Goal: Complete application form

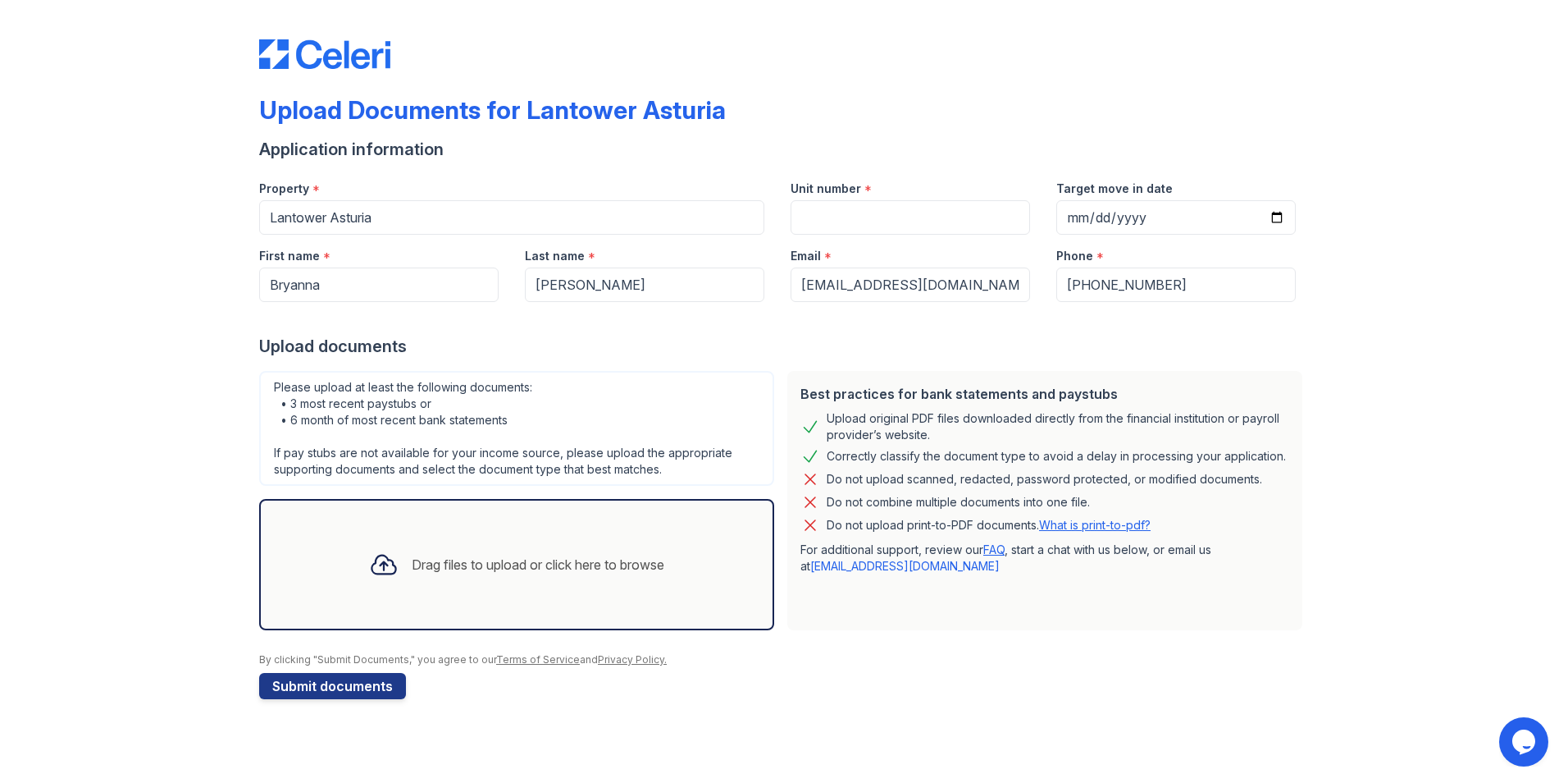
click at [453, 557] on div "Drag files to upload or click here to browse" at bounding box center [537, 564] width 253 height 20
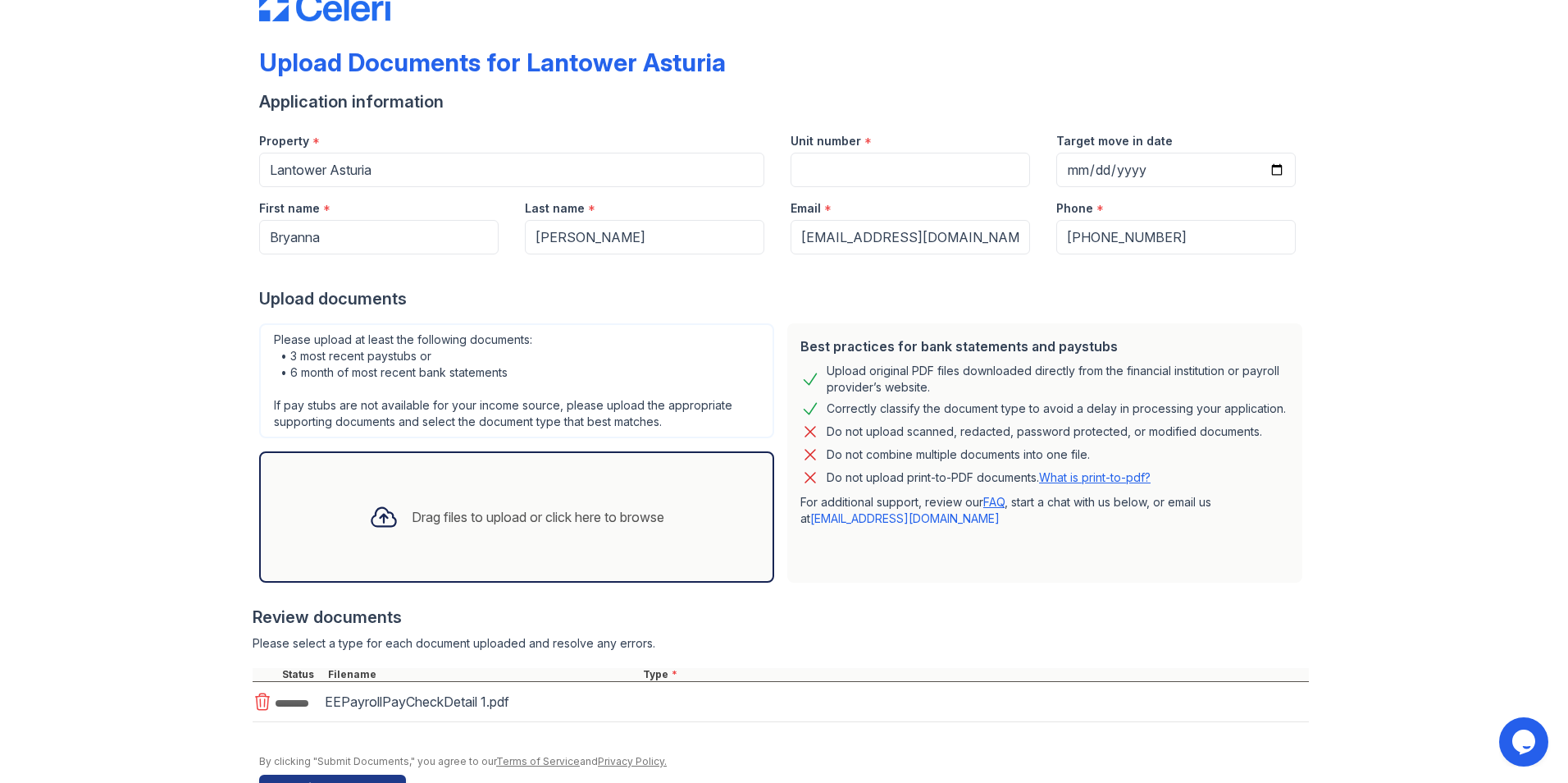
scroll to position [99, 0]
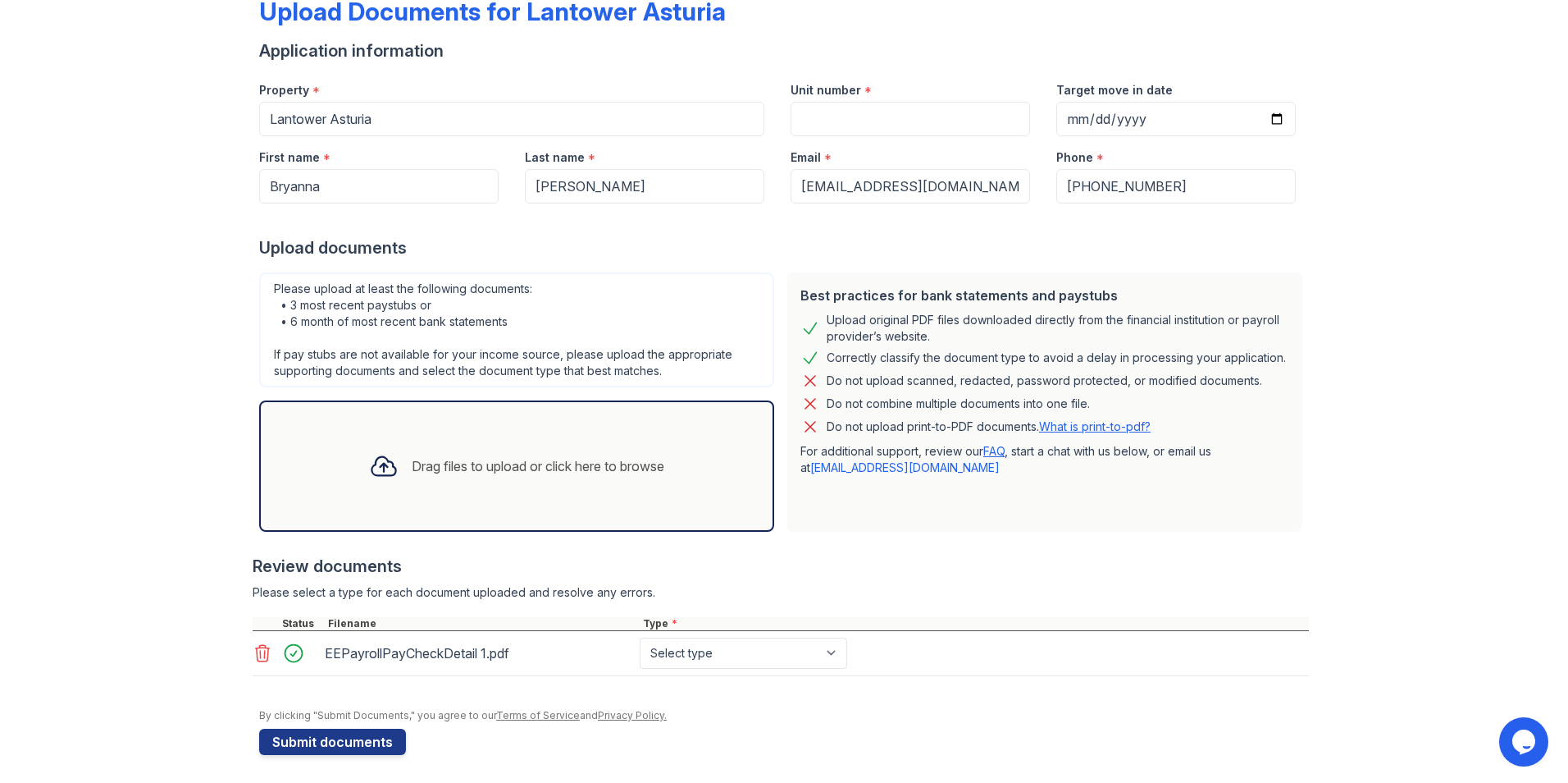
click at [505, 456] on div "Drag files to upload or click here to browse" at bounding box center [537, 465] width 253 height 20
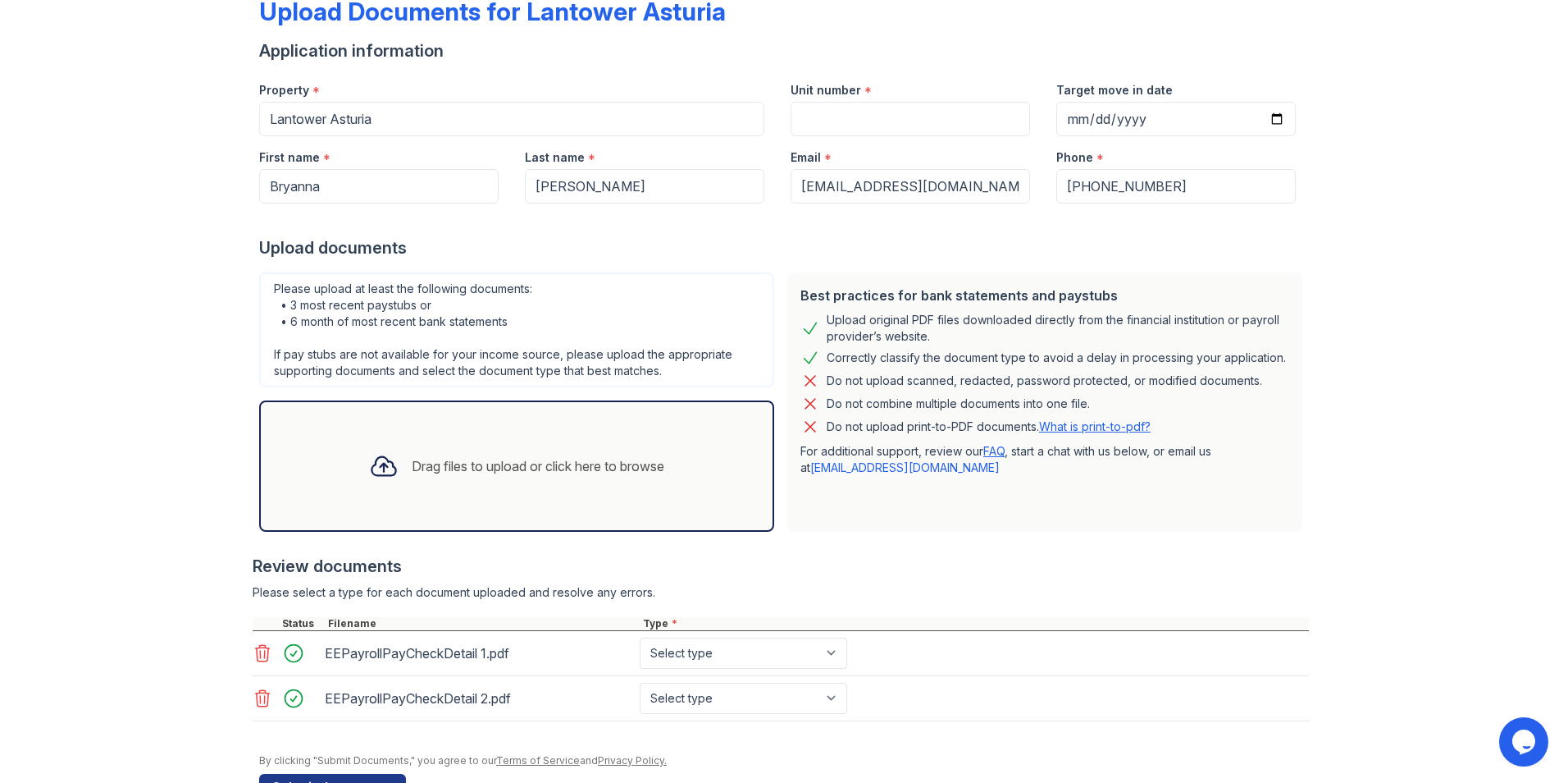
click at [602, 457] on div "Drag files to upload or click here to browse" at bounding box center [537, 465] width 253 height 20
click at [544, 449] on div "Drag files to upload or click here to browse" at bounding box center [517, 465] width 321 height 55
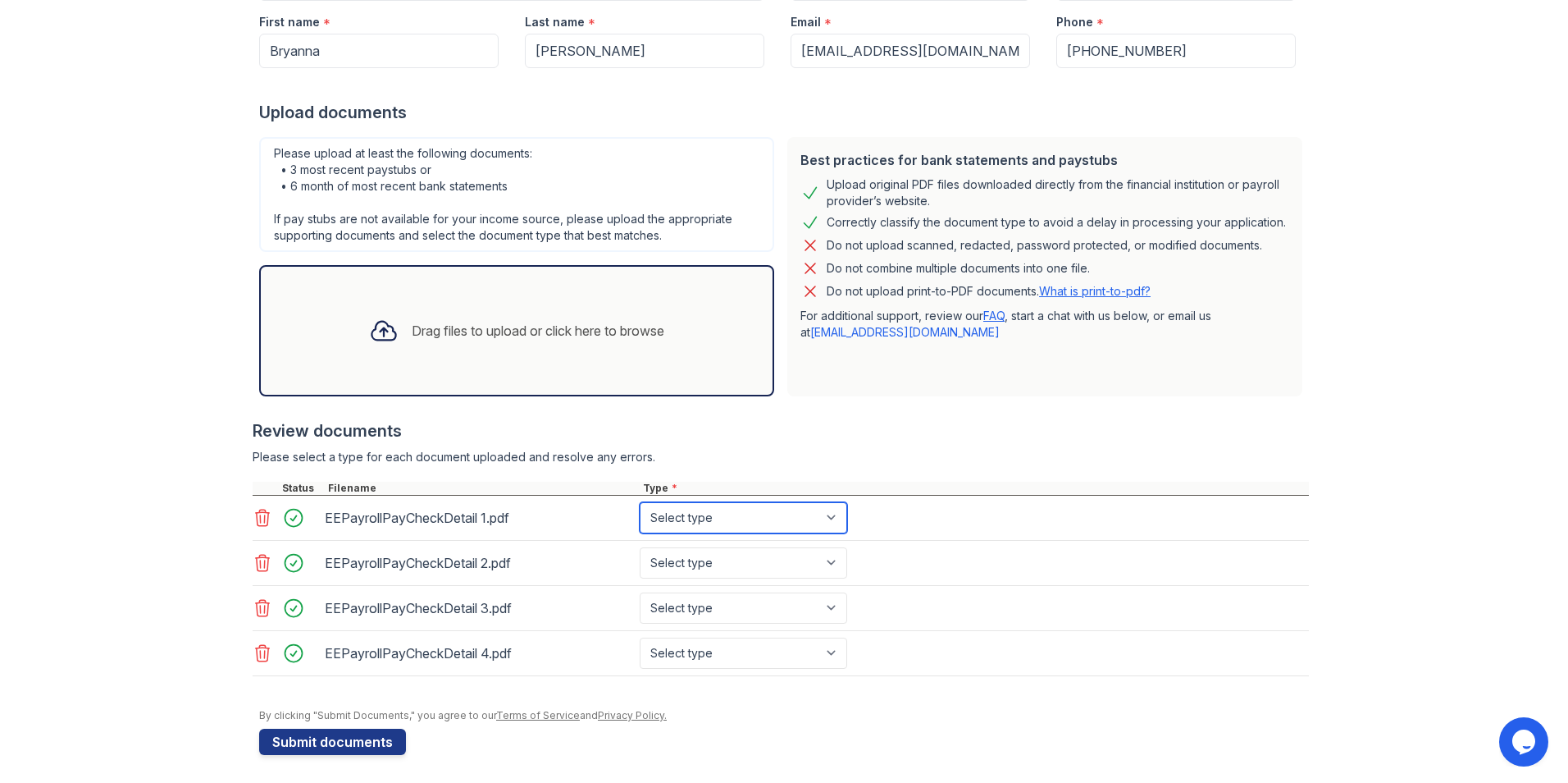
click at [822, 523] on select "Select type Paystub Bank Statement Offer Letter Tax Documents Benefit Award Let…" at bounding box center [743, 517] width 208 height 31
select select "paystub"
click at [640, 502] on select "Select type Paystub Bank Statement Offer Letter Tax Documents Benefit Award Let…" at bounding box center [743, 517] width 208 height 31
click at [831, 551] on select "Select type Paystub Bank Statement Offer Letter Tax Documents Benefit Award Let…" at bounding box center [743, 562] width 208 height 31
select select "paystub"
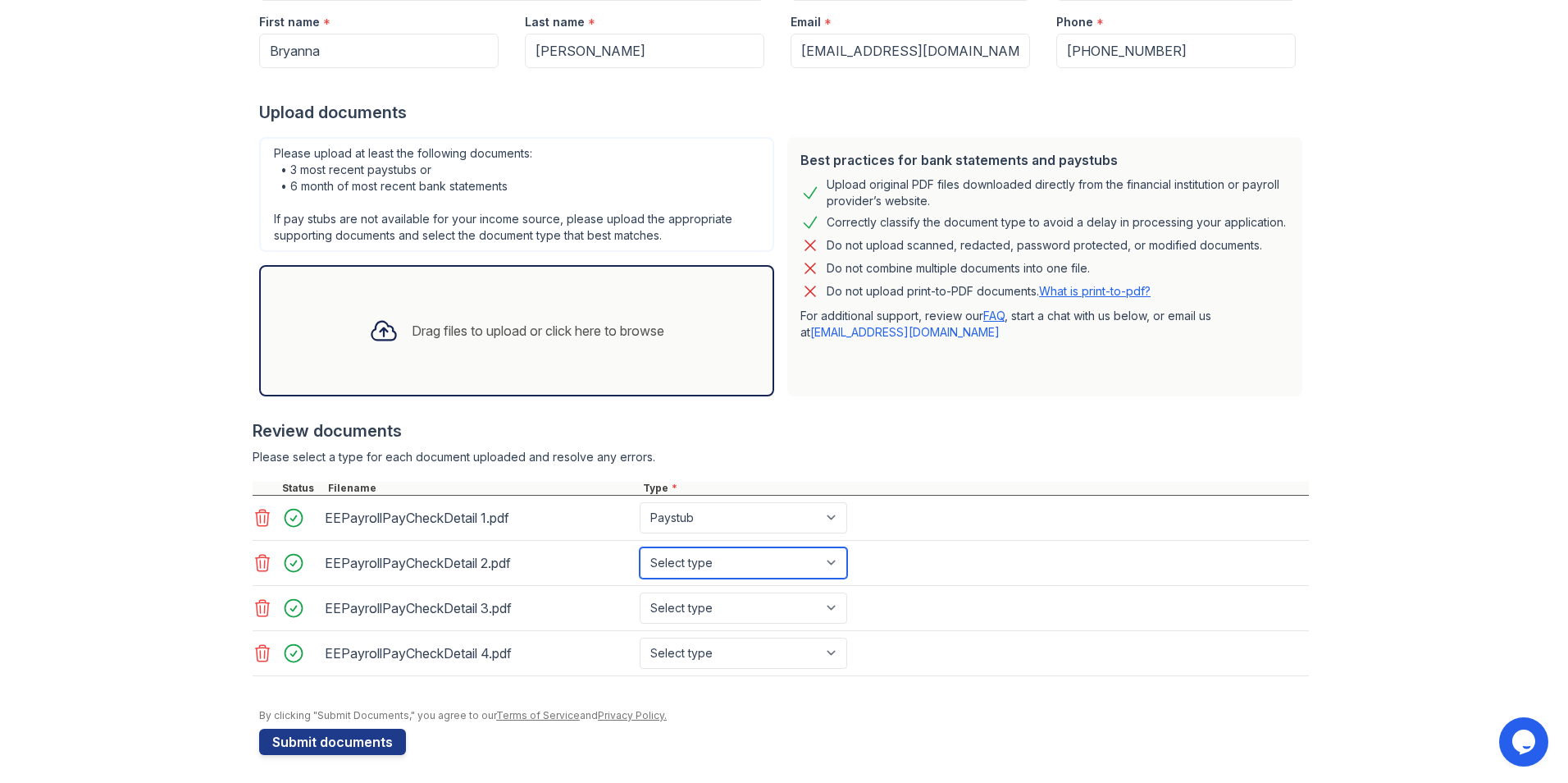
click at [640, 547] on select "Select type Paystub Bank Statement Offer Letter Tax Documents Benefit Award Let…" at bounding box center [743, 562] width 208 height 31
click at [794, 613] on select "Select type Paystub Bank Statement Offer Letter Tax Documents Benefit Award Let…" at bounding box center [743, 607] width 208 height 31
select select "paystub"
click at [640, 592] on select "Select type Paystub Bank Statement Offer Letter Tax Documents Benefit Award Let…" at bounding box center [743, 607] width 208 height 31
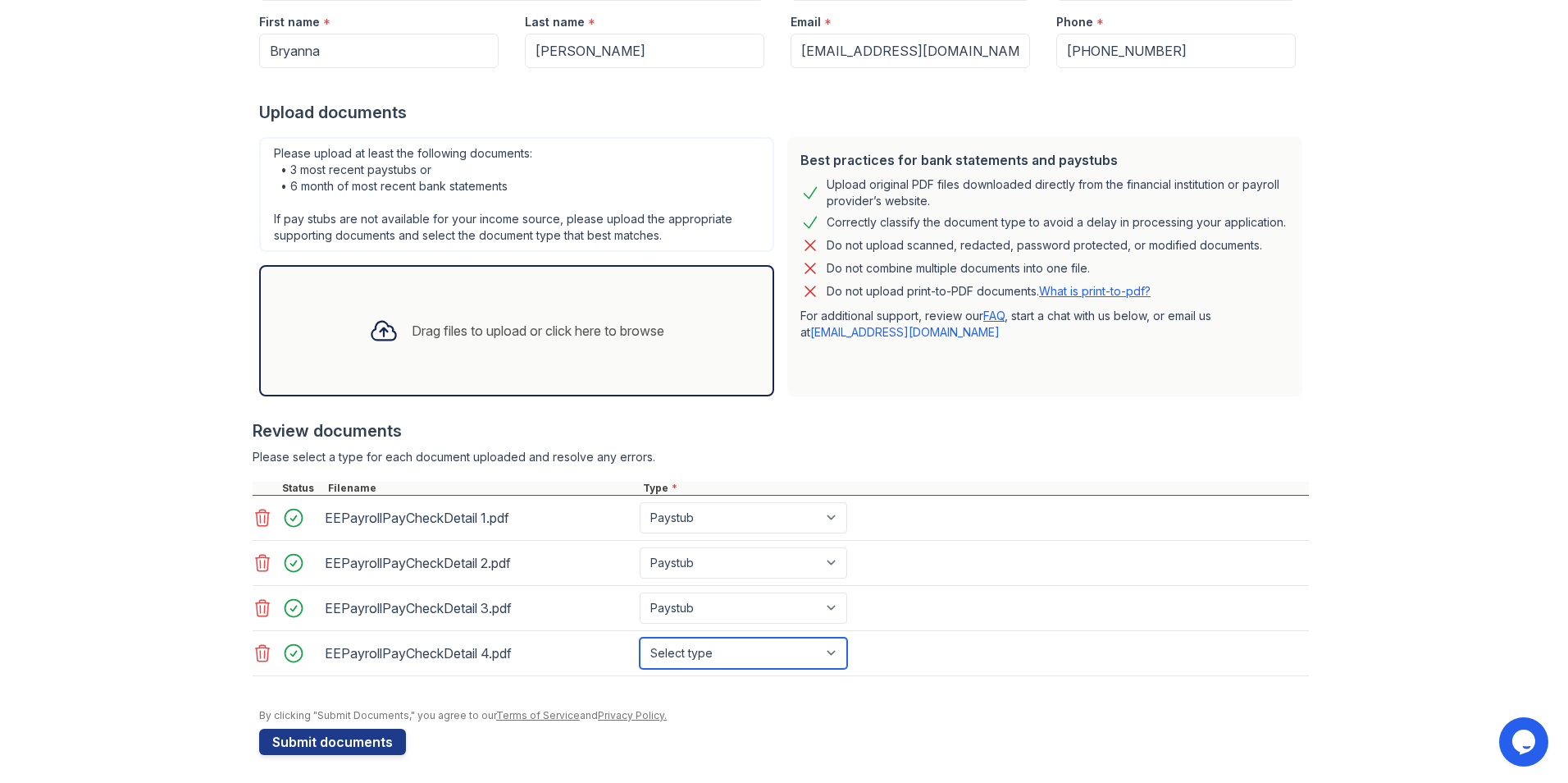
click at [791, 651] on select "Select type Paystub Bank Statement Offer Letter Tax Documents Benefit Award Let…" at bounding box center [743, 652] width 208 height 31
select select "paystub"
click at [640, 637] on select "Select type Paystub Bank Statement Offer Letter Tax Documents Benefit Award Let…" at bounding box center [743, 652] width 208 height 31
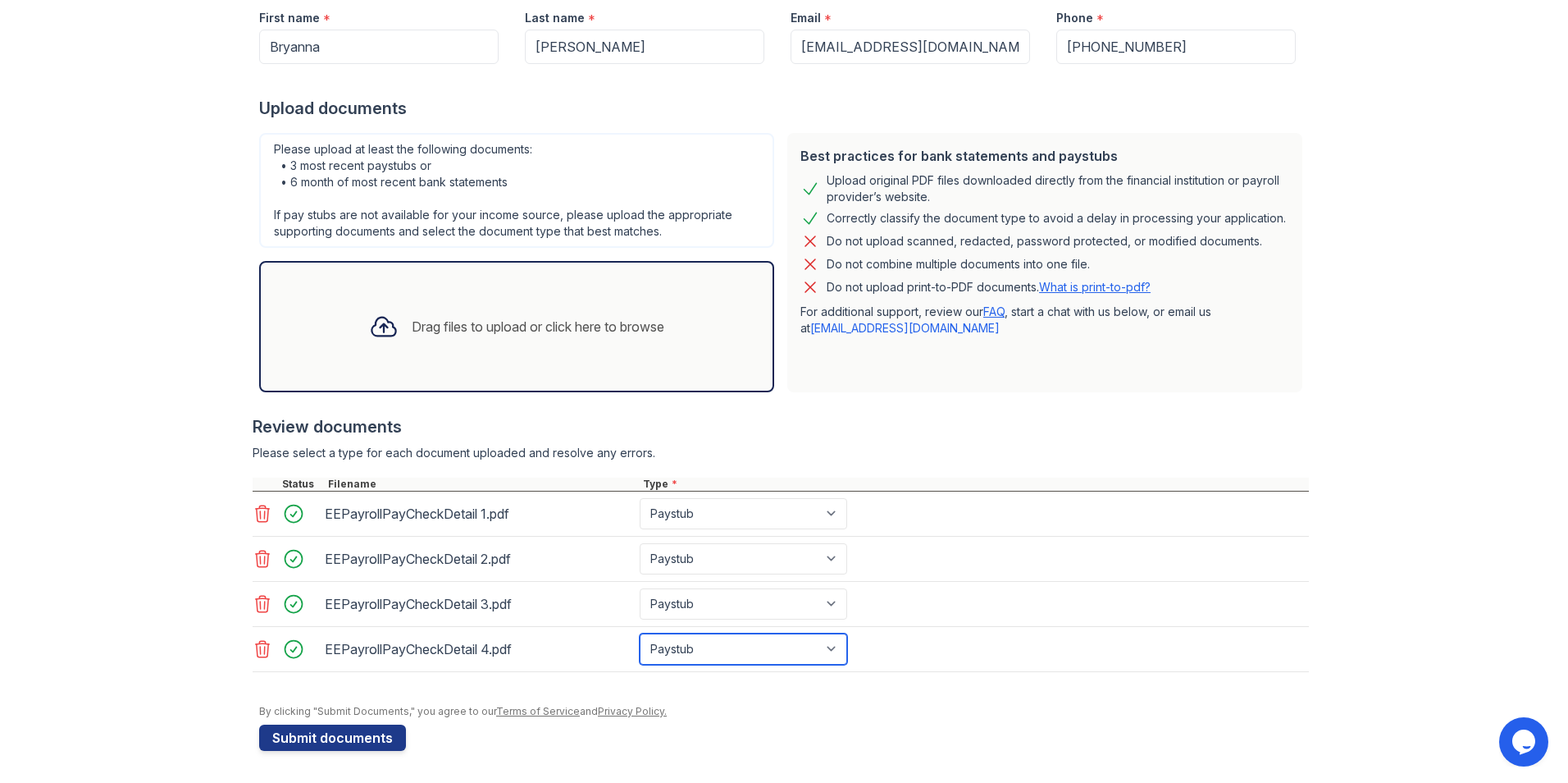
scroll to position [239, 0]
click at [383, 733] on button "Submit documents" at bounding box center [333, 737] width 147 height 26
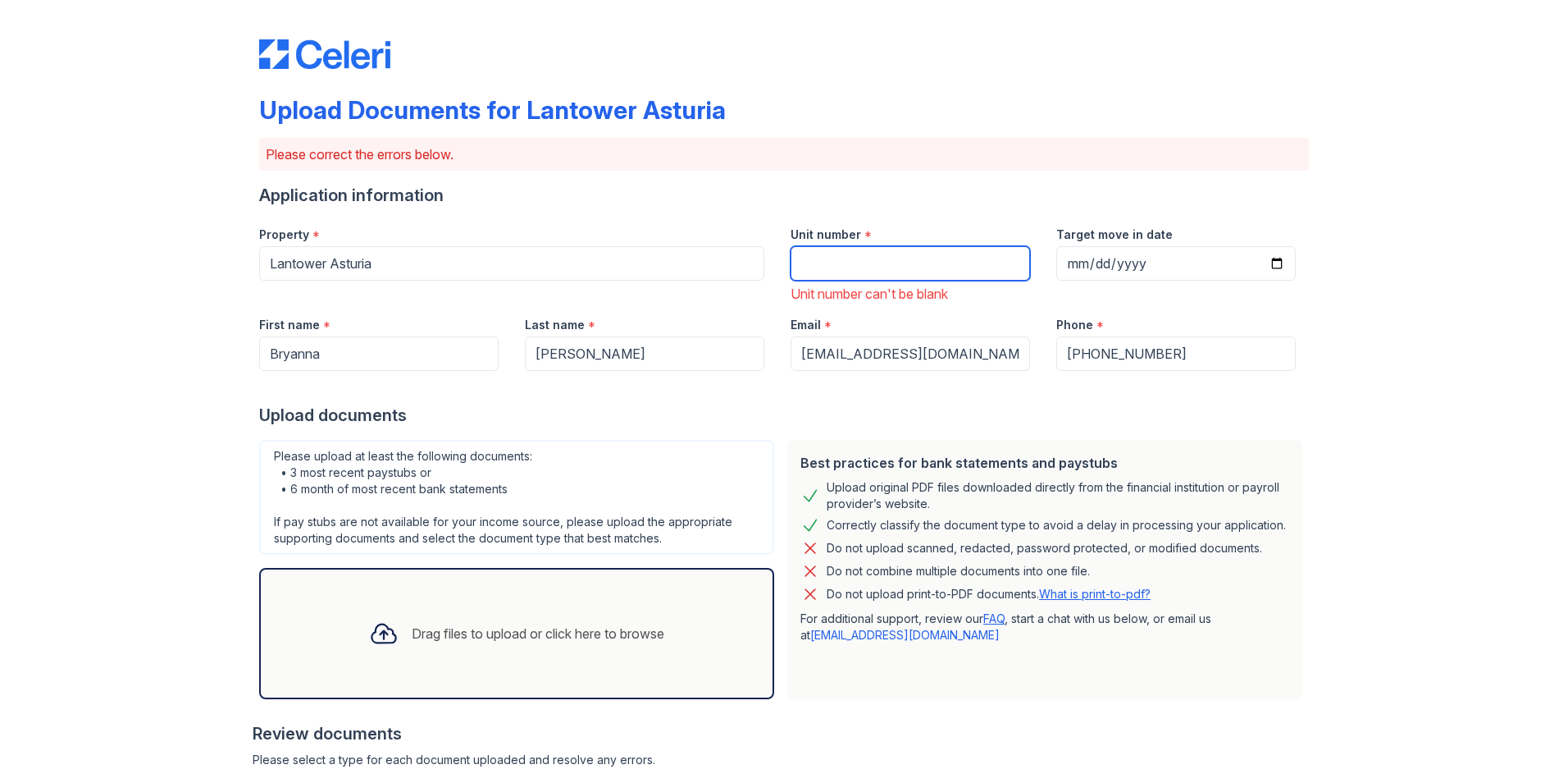
click at [851, 268] on input "Unit number" at bounding box center [909, 263] width 240 height 35
type input "1-405"
click at [1273, 266] on input "Target move in date" at bounding box center [1175, 263] width 240 height 35
type input "[DATE]"
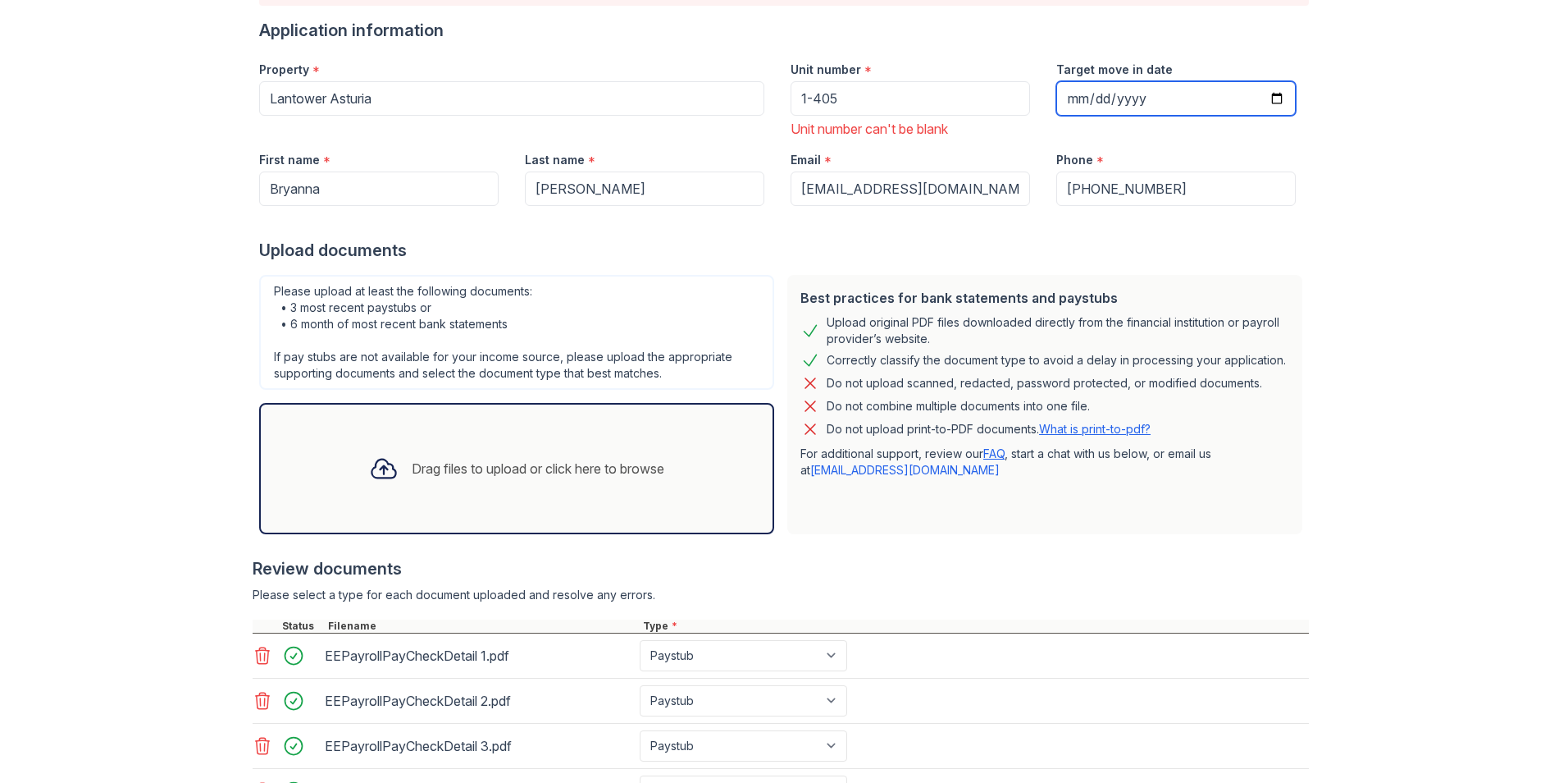
scroll to position [307, 0]
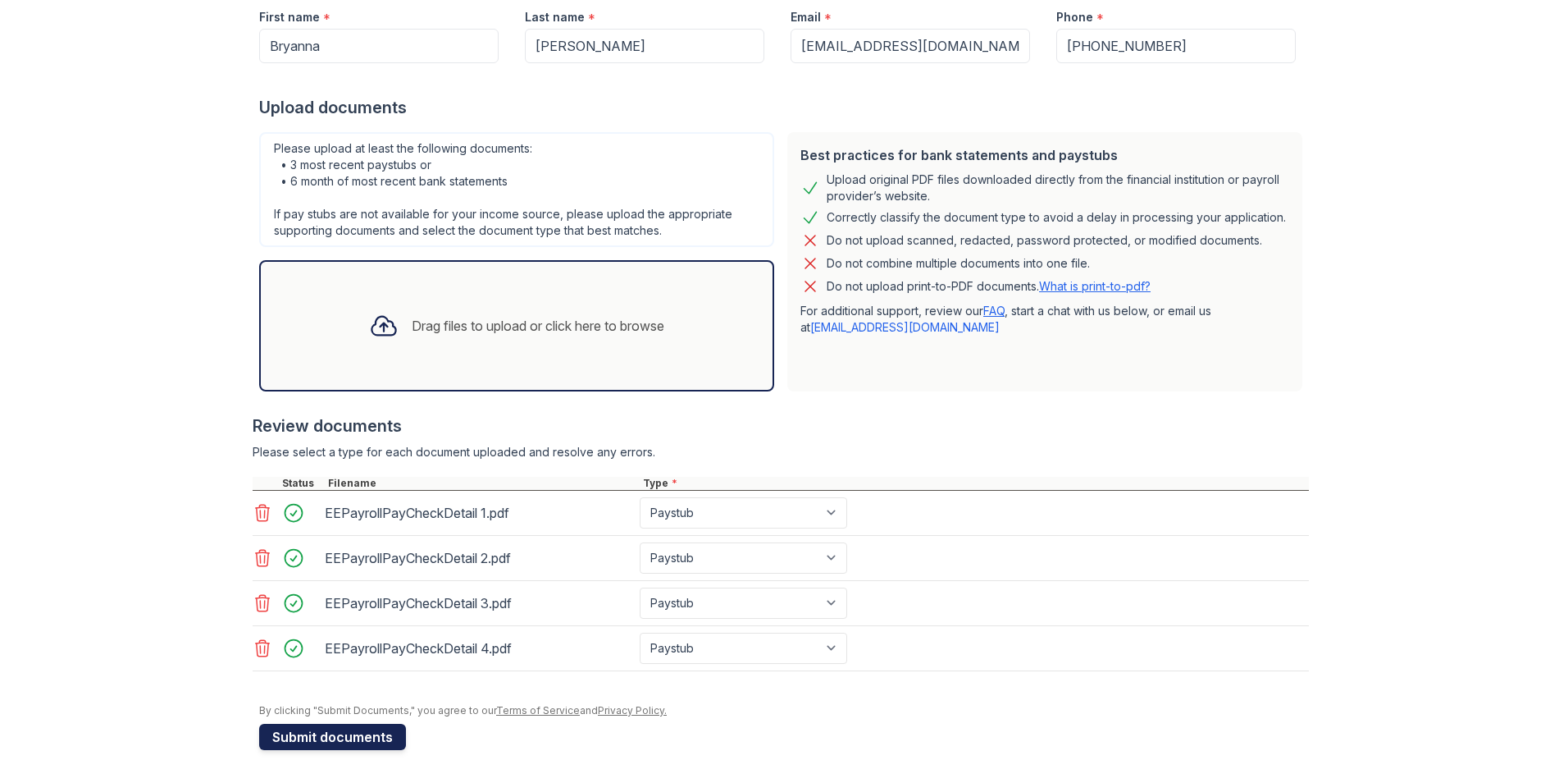
click at [318, 732] on button "Submit documents" at bounding box center [333, 737] width 147 height 26
